Goal: Task Accomplishment & Management: Use online tool/utility

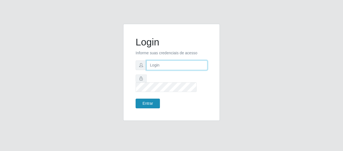
type input "[EMAIL_ADDRESS][DOMAIN_NAME]"
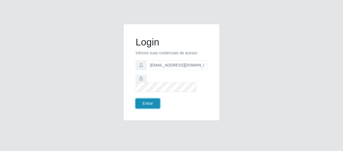
click at [144, 102] on button "Entrar" at bounding box center [148, 103] width 24 height 10
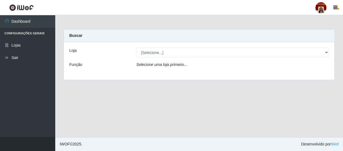
click at [329, 51] on div "[Selecione...] Mar Vermelho - Loja 04" at bounding box center [232, 53] width 201 height 10
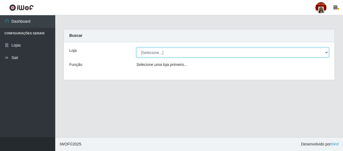
click at [326, 52] on select "[Selecione...] Mar Vermelho - Loja 04" at bounding box center [232, 53] width 193 height 10
select select "251"
click at [136, 48] on select "[Selecione...] Mar Vermelho - Loja 04" at bounding box center [232, 53] width 193 height 10
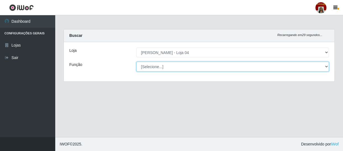
click at [326, 64] on select "[Selecione...] ASG ASG + ASG ++ Auxiliar de Depósito Auxiliar de Depósito + Aux…" at bounding box center [232, 67] width 193 height 10
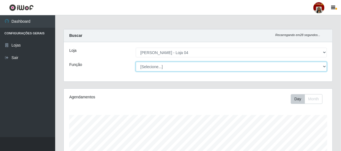
scroll to position [115, 269]
click at [136, 62] on select "[Selecione...] ASG ASG + ASG ++ Auxiliar de Depósito Auxiliar de Depósito + Aux…" at bounding box center [231, 67] width 191 height 10
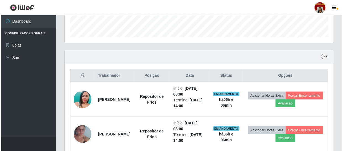
scroll to position [201, 0]
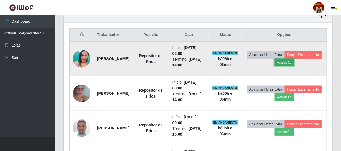
click at [294, 60] on button "Avaliação" at bounding box center [285, 63] width 20 height 8
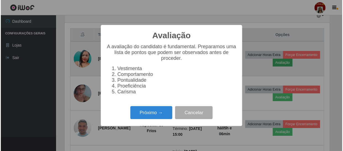
scroll to position [115, 267]
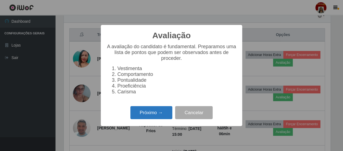
click at [158, 113] on button "Próximo →" at bounding box center [151, 112] width 42 height 13
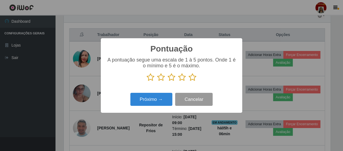
scroll to position [276146, 275993]
click at [189, 80] on icon at bounding box center [193, 77] width 8 height 8
click at [189, 81] on input "radio" at bounding box center [189, 81] width 0 height 0
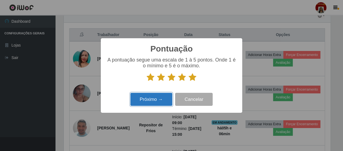
click at [155, 97] on button "Próximo →" at bounding box center [151, 99] width 42 height 13
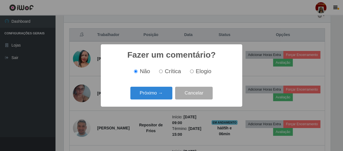
click at [155, 97] on button "Próximo →" at bounding box center [151, 92] width 42 height 13
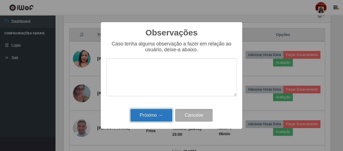
click at [153, 111] on button "Próximo →" at bounding box center [151, 115] width 42 height 13
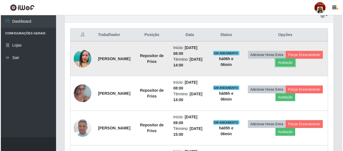
scroll to position [115, 269]
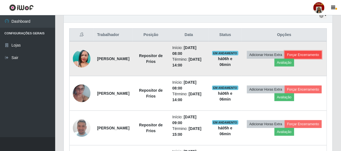
click at [285, 59] on button "Forçar Encerramento" at bounding box center [303, 55] width 37 height 8
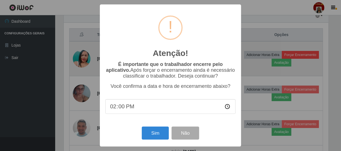
scroll to position [115, 267]
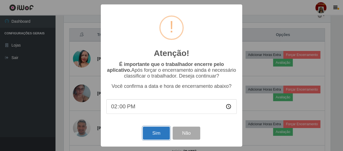
click at [160, 132] on button "Sim" at bounding box center [156, 132] width 27 height 13
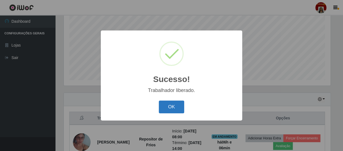
click at [167, 105] on button "OK" at bounding box center [172, 106] width 26 height 13
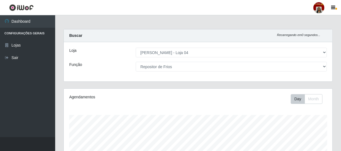
scroll to position [0, 0]
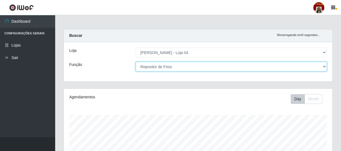
click at [324, 64] on select "[Selecione...] ASG ASG + ASG ++ Auxiliar de Depósito Auxiliar de Depósito + Aux…" at bounding box center [231, 67] width 191 height 10
click at [136, 62] on select "[Selecione...] ASG ASG + ASG ++ Auxiliar de Depósito Auxiliar de Depósito + Aux…" at bounding box center [231, 67] width 191 height 10
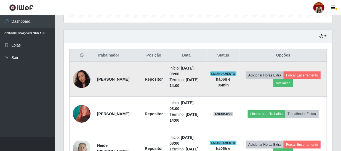
scroll to position [193, 0]
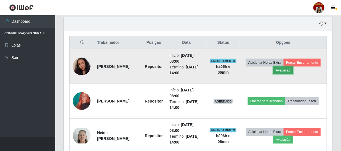
click at [293, 69] on button "Avaliação" at bounding box center [284, 70] width 20 height 8
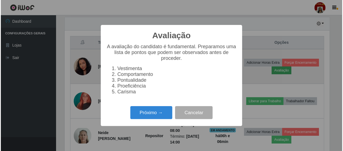
scroll to position [115, 267]
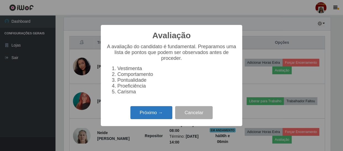
click at [154, 117] on button "Próximo →" at bounding box center [151, 112] width 42 height 13
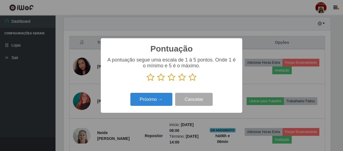
click at [191, 78] on icon at bounding box center [193, 77] width 8 height 8
click at [189, 81] on input "radio" at bounding box center [189, 81] width 0 height 0
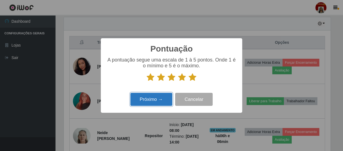
click at [151, 97] on button "Próximo →" at bounding box center [151, 99] width 42 height 13
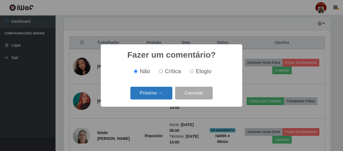
click at [154, 94] on button "Próximo →" at bounding box center [151, 92] width 42 height 13
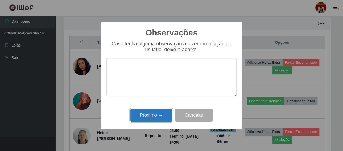
click at [159, 117] on button "Próximo →" at bounding box center [151, 115] width 42 height 13
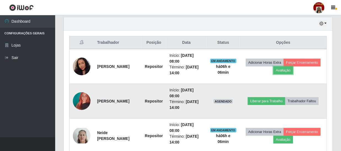
scroll to position [115, 269]
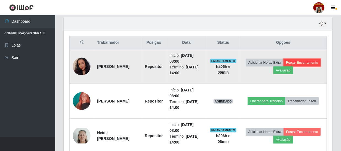
click at [284, 66] on button "Forçar Encerramento" at bounding box center [302, 63] width 37 height 8
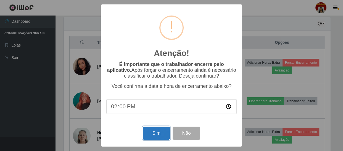
click at [163, 133] on button "Sim" at bounding box center [156, 132] width 27 height 13
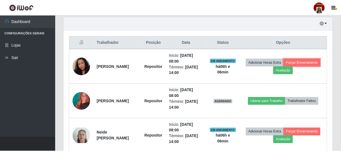
scroll to position [0, 0]
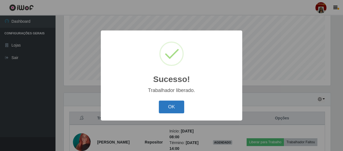
click at [169, 105] on button "OK" at bounding box center [172, 106] width 26 height 13
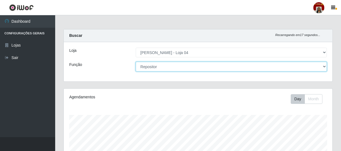
click at [325, 66] on select "[Selecione...] ASG ASG + ASG ++ Auxiliar de Depósito Auxiliar de Depósito + Aux…" at bounding box center [231, 67] width 191 height 10
click at [136, 62] on select "[Selecione...] ASG ASG + ASG ++ Auxiliar de Depósito Auxiliar de Depósito + Aux…" at bounding box center [231, 67] width 191 height 10
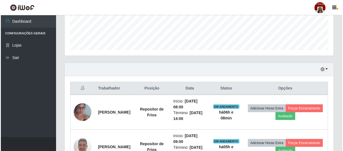
scroll to position [193, 0]
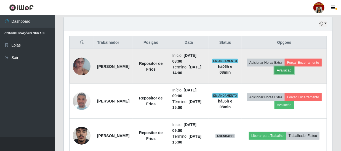
click at [294, 68] on button "Avaliação" at bounding box center [285, 70] width 20 height 8
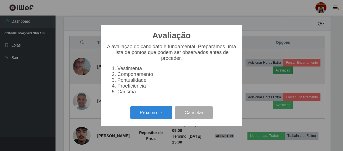
scroll to position [115, 267]
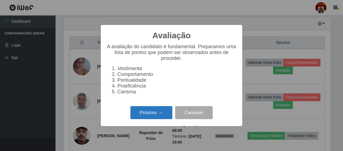
click at [145, 112] on button "Próximo →" at bounding box center [151, 112] width 42 height 13
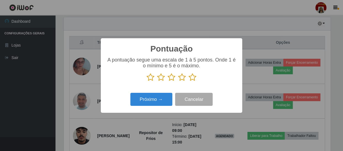
click at [192, 77] on icon at bounding box center [193, 77] width 8 height 8
click at [189, 81] on input "radio" at bounding box center [189, 81] width 0 height 0
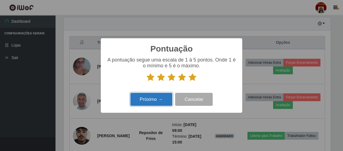
click at [152, 99] on button "Próximo →" at bounding box center [151, 99] width 42 height 13
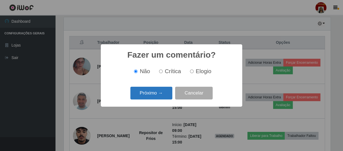
click at [156, 96] on button "Próximo →" at bounding box center [151, 92] width 42 height 13
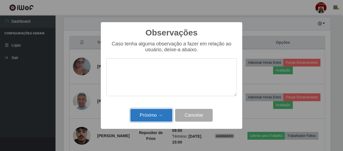
click at [159, 115] on button "Próximo →" at bounding box center [151, 115] width 42 height 13
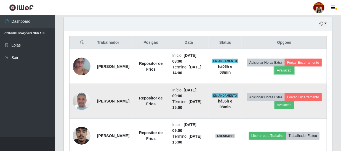
scroll to position [115, 269]
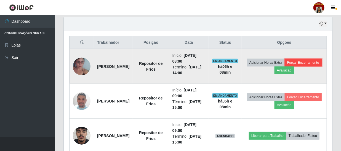
click at [285, 66] on button "Forçar Encerramento" at bounding box center [303, 63] width 37 height 8
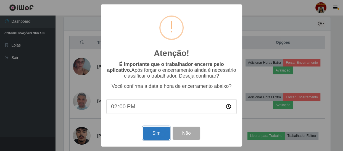
click at [154, 132] on button "Sim" at bounding box center [156, 132] width 27 height 13
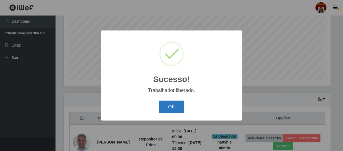
click at [173, 101] on button "OK" at bounding box center [172, 106] width 26 height 13
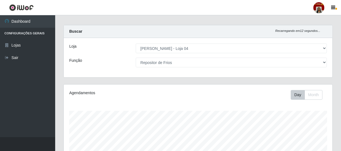
scroll to position [0, 0]
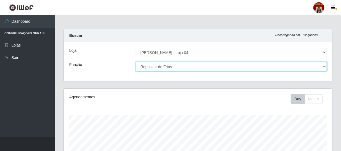
click at [326, 63] on select "[Selecione...] ASG ASG + ASG ++ Auxiliar de Depósito Auxiliar de Depósito + Aux…" at bounding box center [231, 67] width 191 height 10
click at [136, 62] on select "[Selecione...] ASG ASG + ASG ++ Auxiliar de Depósito Auxiliar de Depósito + Aux…" at bounding box center [231, 67] width 191 height 10
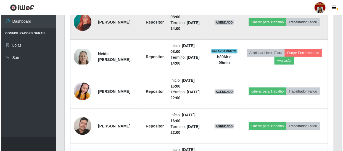
scroll to position [243, 0]
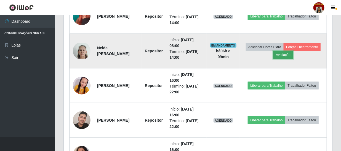
click at [293, 52] on button "Avaliação" at bounding box center [284, 55] width 20 height 8
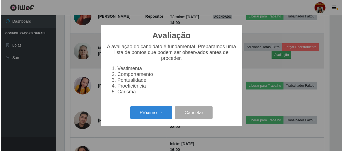
scroll to position [115, 267]
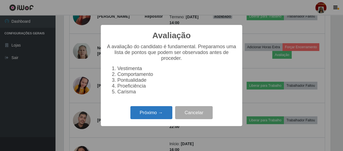
click at [159, 117] on button "Próximo →" at bounding box center [151, 112] width 42 height 13
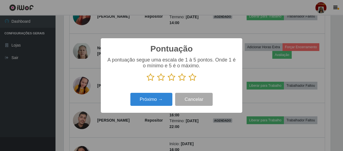
scroll to position [276146, 275993]
click at [194, 79] on icon at bounding box center [193, 77] width 8 height 8
click at [189, 81] on input "radio" at bounding box center [189, 81] width 0 height 0
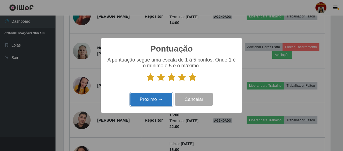
click at [169, 100] on button "Próximo →" at bounding box center [151, 99] width 42 height 13
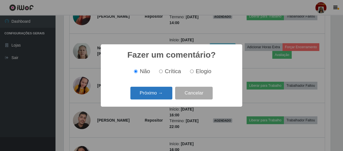
click at [166, 95] on button "Próximo →" at bounding box center [151, 92] width 42 height 13
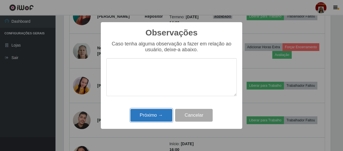
click at [159, 114] on button "Próximo →" at bounding box center [151, 115] width 42 height 13
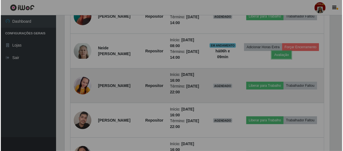
scroll to position [115, 269]
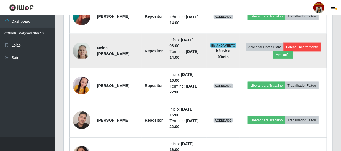
click at [284, 51] on button "Forçar Encerramento" at bounding box center [302, 47] width 37 height 8
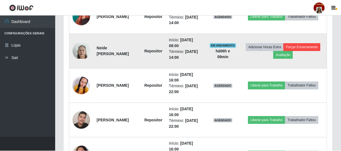
scroll to position [115, 267]
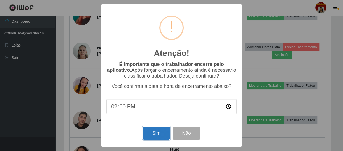
click at [164, 130] on button "Sim" at bounding box center [156, 132] width 27 height 13
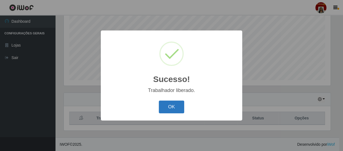
click at [169, 106] on button "OK" at bounding box center [172, 106] width 26 height 13
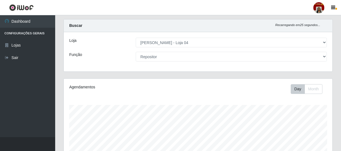
scroll to position [0, 0]
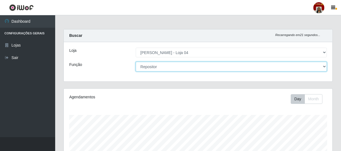
click at [266, 64] on select "[Selecione...] ASG ASG + ASG ++ Auxiliar de Depósito Auxiliar de Depósito + Aux…" at bounding box center [231, 67] width 191 height 10
click at [136, 62] on select "[Selecione...] ASG ASG + ASG ++ Auxiliar de Depósito Auxiliar de Depósito + Aux…" at bounding box center [231, 67] width 191 height 10
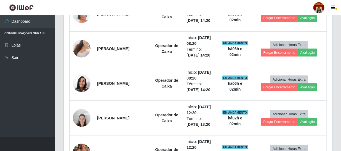
scroll to position [326, 0]
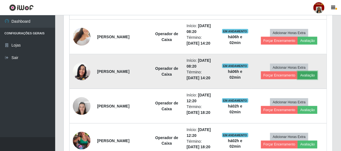
click at [304, 75] on button "Avaliação" at bounding box center [308, 75] width 20 height 8
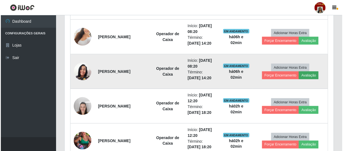
scroll to position [115, 267]
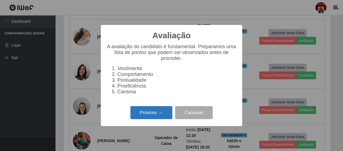
click at [149, 115] on button "Próximo →" at bounding box center [151, 112] width 42 height 13
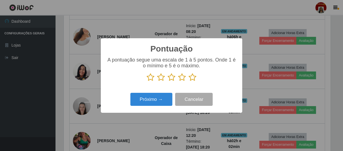
scroll to position [276146, 275993]
click at [194, 77] on icon at bounding box center [193, 77] width 8 height 8
click at [189, 81] on input "radio" at bounding box center [189, 81] width 0 height 0
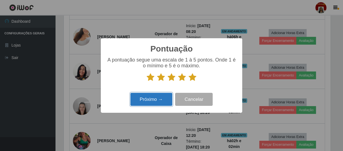
click at [163, 99] on button "Próximo →" at bounding box center [151, 99] width 42 height 13
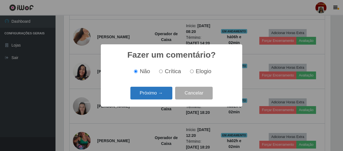
click at [163, 95] on button "Próximo →" at bounding box center [151, 92] width 42 height 13
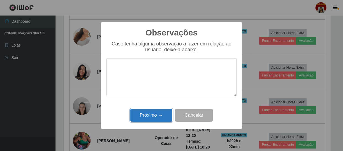
click at [159, 117] on button "Próximo →" at bounding box center [151, 115] width 42 height 13
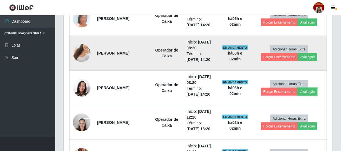
scroll to position [301, 0]
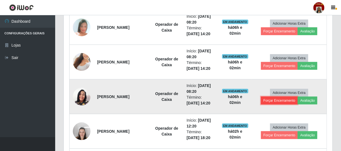
click at [273, 99] on button "Forçar Encerramento" at bounding box center [279, 100] width 37 height 8
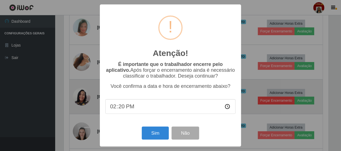
scroll to position [115, 267]
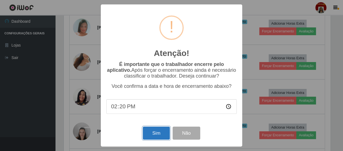
click at [154, 132] on button "Sim" at bounding box center [156, 132] width 27 height 13
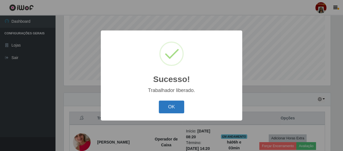
click at [171, 104] on button "OK" at bounding box center [172, 106] width 26 height 13
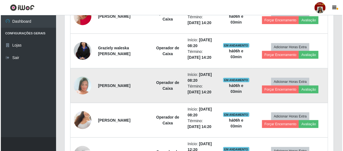
scroll to position [268, 0]
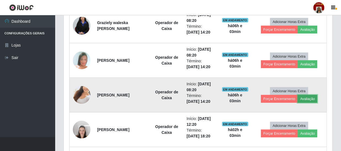
click at [304, 99] on button "Avaliação" at bounding box center [308, 99] width 20 height 8
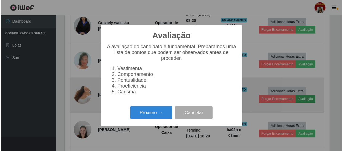
scroll to position [115, 267]
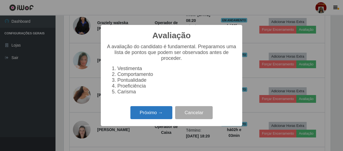
click at [156, 114] on button "Próximo →" at bounding box center [151, 112] width 42 height 13
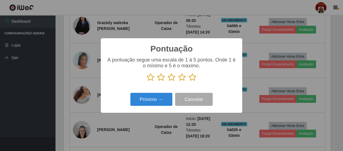
click at [194, 75] on icon at bounding box center [193, 77] width 8 height 8
click at [189, 81] on input "radio" at bounding box center [189, 81] width 0 height 0
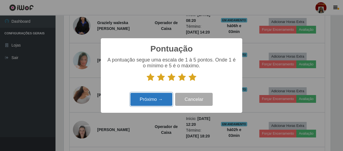
click at [161, 100] on button "Próximo →" at bounding box center [151, 99] width 42 height 13
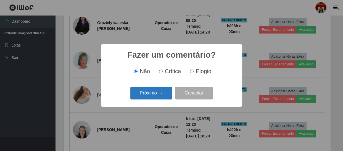
click at [161, 96] on button "Próximo →" at bounding box center [151, 92] width 42 height 13
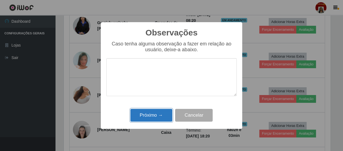
click at [161, 113] on button "Próximo →" at bounding box center [151, 115] width 42 height 13
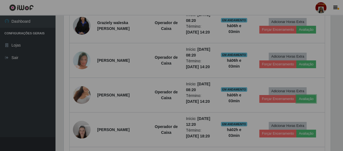
scroll to position [115, 269]
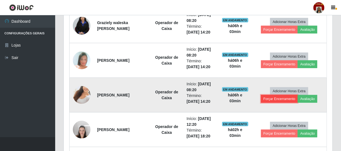
click at [266, 99] on button "Forçar Encerramento" at bounding box center [279, 99] width 37 height 8
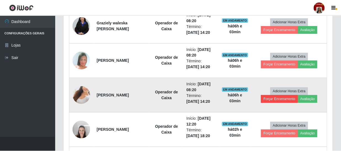
scroll to position [115, 267]
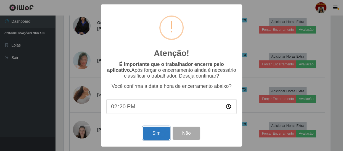
click at [160, 135] on button "Sim" at bounding box center [156, 132] width 27 height 13
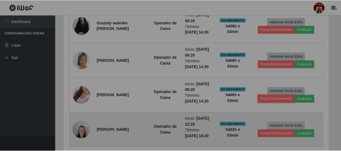
scroll to position [276146, 275991]
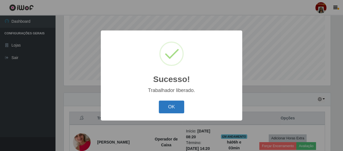
click at [178, 108] on button "OK" at bounding box center [172, 106] width 26 height 13
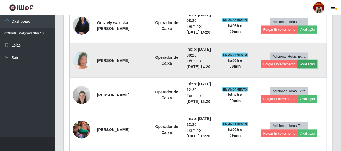
click at [310, 63] on button "Avaliação" at bounding box center [308, 64] width 20 height 8
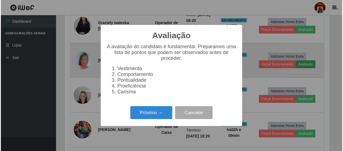
scroll to position [115, 267]
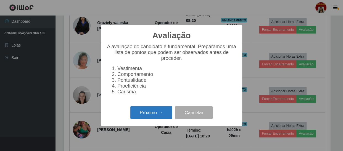
click at [159, 114] on button "Próximo →" at bounding box center [151, 112] width 42 height 13
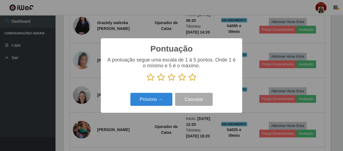
click at [192, 77] on icon at bounding box center [193, 77] width 8 height 8
click at [189, 81] on input "radio" at bounding box center [189, 81] width 0 height 0
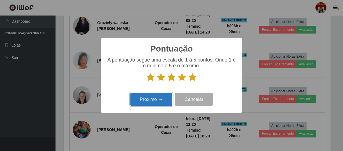
click at [154, 98] on button "Próximo →" at bounding box center [151, 99] width 42 height 13
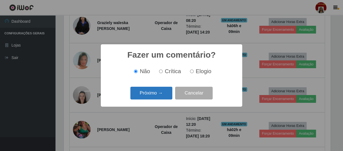
click at [156, 96] on button "Próximo →" at bounding box center [151, 92] width 42 height 13
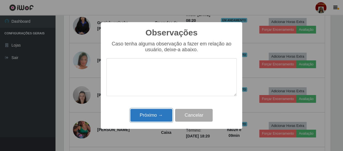
click at [153, 111] on button "Próximo →" at bounding box center [151, 115] width 42 height 13
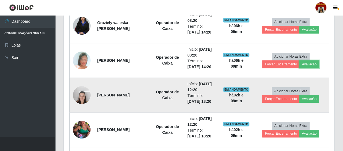
scroll to position [115, 269]
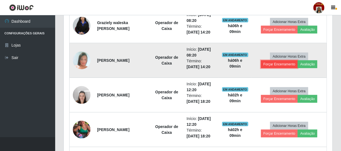
click at [281, 62] on button "Forçar Encerramento" at bounding box center [279, 64] width 37 height 8
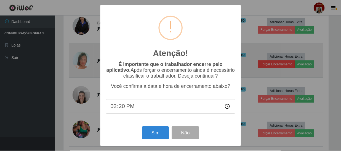
scroll to position [115, 267]
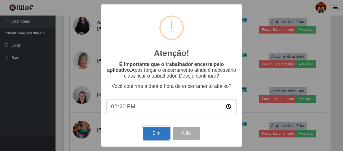
click at [157, 129] on button "Sim" at bounding box center [156, 132] width 27 height 13
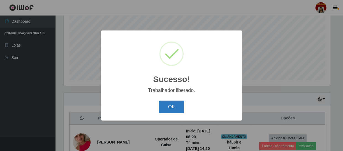
click at [174, 105] on button "OK" at bounding box center [172, 106] width 26 height 13
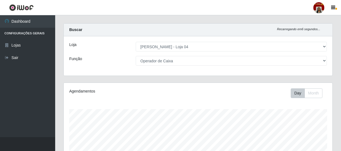
scroll to position [0, 0]
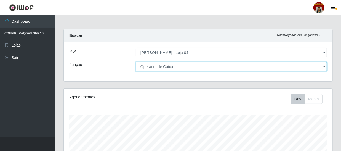
click at [162, 71] on select "[Selecione...] ASG ASG + ASG ++ Auxiliar de Depósito Auxiliar de Depósito + Aux…" at bounding box center [231, 67] width 191 height 10
select select "112"
click at [136, 62] on select "[Selecione...] ASG ASG + ASG ++ Auxiliar de Depósito Auxiliar de Depósito + Aux…" at bounding box center [231, 67] width 191 height 10
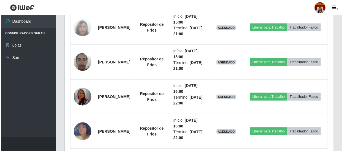
scroll to position [325, 0]
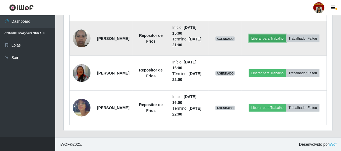
click at [286, 35] on button "Liberar para Trabalho" at bounding box center [267, 39] width 37 height 8
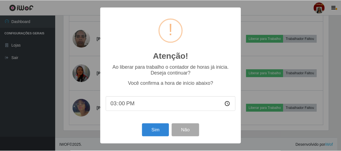
scroll to position [115, 267]
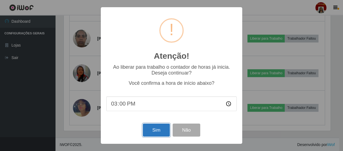
click at [162, 132] on button "Sim" at bounding box center [156, 129] width 27 height 13
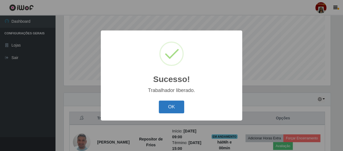
click at [177, 109] on button "OK" at bounding box center [172, 106] width 26 height 13
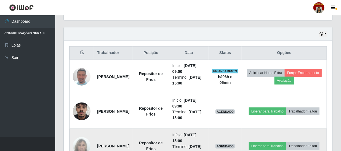
scroll to position [226, 0]
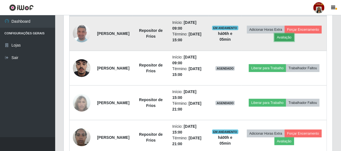
click at [294, 34] on button "Avaliação" at bounding box center [285, 37] width 20 height 8
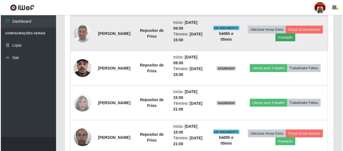
scroll to position [115, 267]
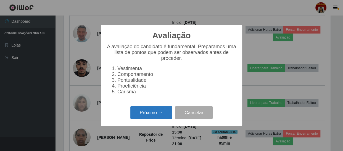
click at [156, 116] on button "Próximo →" at bounding box center [151, 112] width 42 height 13
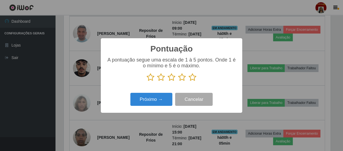
click at [193, 78] on icon at bounding box center [193, 77] width 8 height 8
click at [189, 81] on input "radio" at bounding box center [189, 81] width 0 height 0
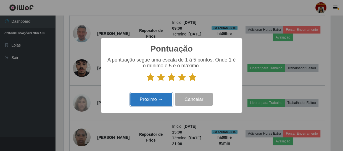
click at [149, 102] on button "Próximo →" at bounding box center [151, 99] width 42 height 13
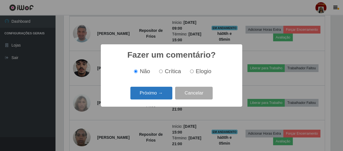
click at [153, 90] on button "Próximo →" at bounding box center [151, 92] width 42 height 13
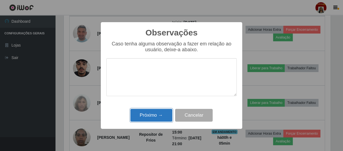
click at [159, 113] on button "Próximo →" at bounding box center [151, 115] width 42 height 13
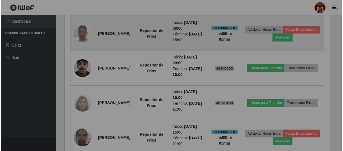
scroll to position [115, 269]
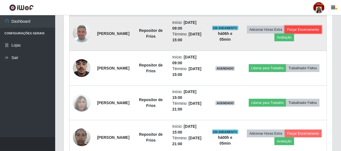
click at [285, 33] on button "Forçar Encerramento" at bounding box center [303, 30] width 37 height 8
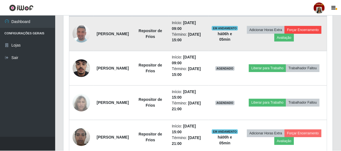
scroll to position [115, 267]
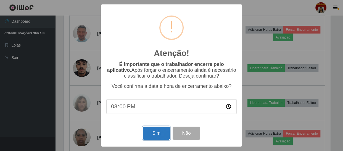
click at [156, 132] on button "Sim" at bounding box center [156, 132] width 27 height 13
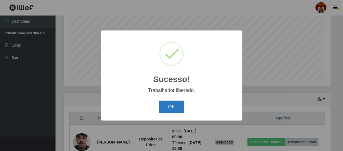
click at [169, 112] on button "OK" at bounding box center [172, 106] width 26 height 13
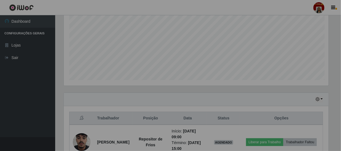
scroll to position [115, 269]
